Goal: Information Seeking & Learning: Learn about a topic

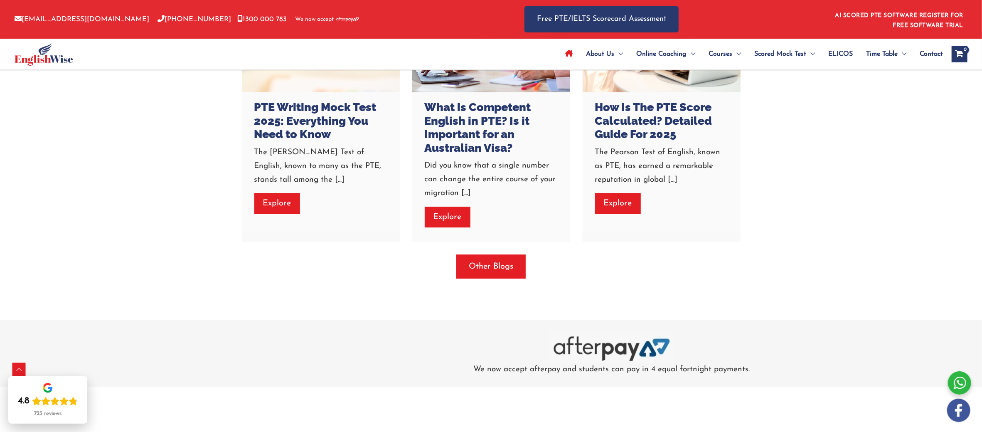
scroll to position [2364, 0]
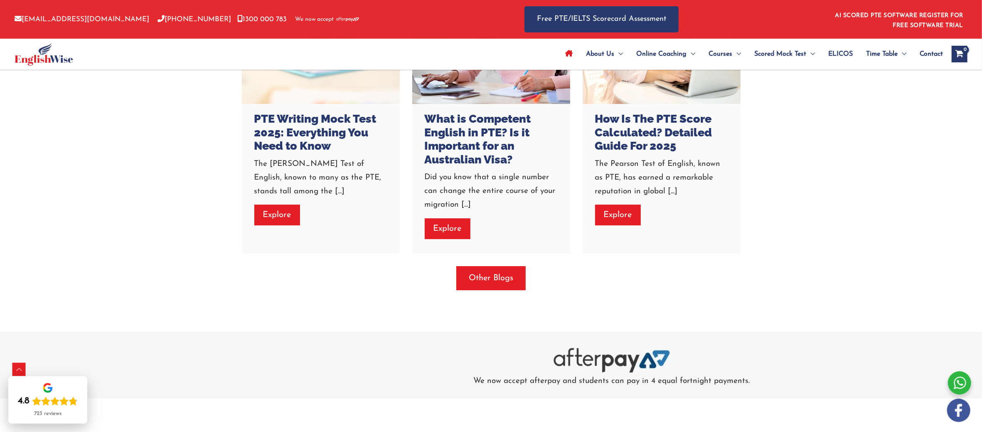
click at [615, 208] on link "Explore" at bounding box center [618, 214] width 46 height 21
click at [489, 274] on span "Other Blogs" at bounding box center [491, 278] width 44 height 12
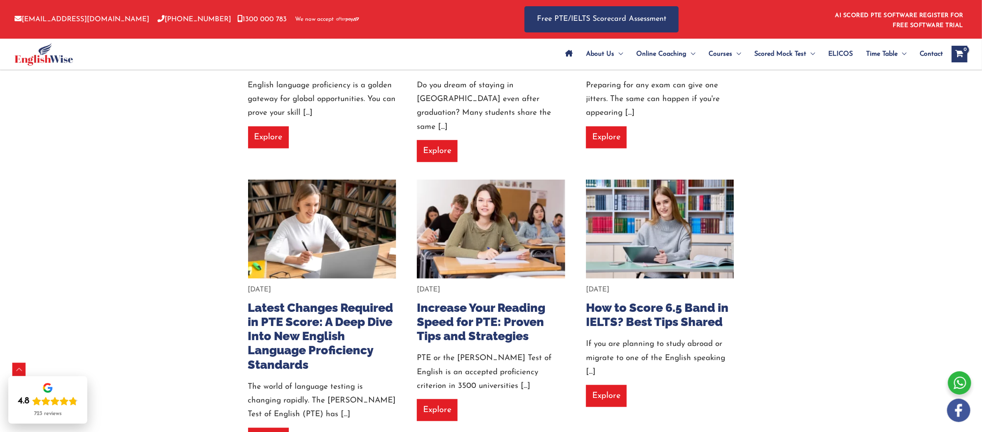
scroll to position [654, 0]
